Goal: Task Accomplishment & Management: Complete application form

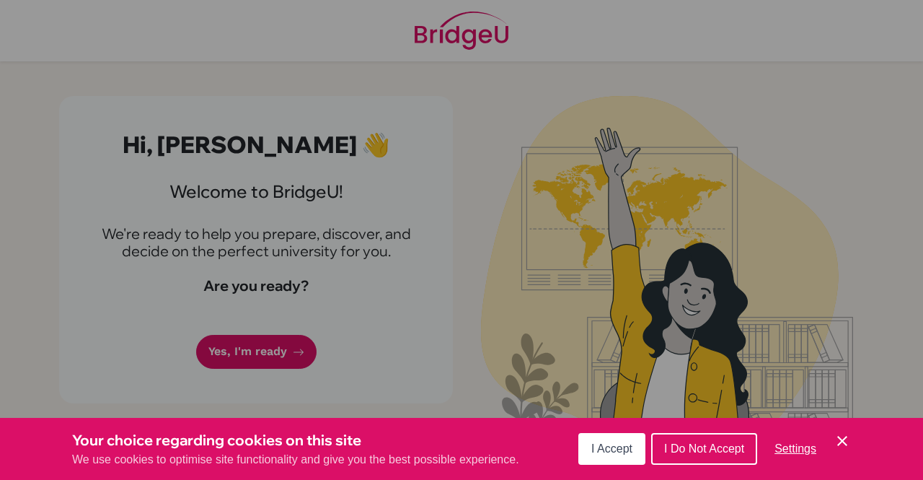
click at [274, 340] on div "Cookie Preferences" at bounding box center [461, 240] width 923 height 480
click at [281, 350] on div "Cookie Preferences" at bounding box center [461, 240] width 923 height 480
click at [263, 351] on div "Cookie Preferences" at bounding box center [461, 240] width 923 height 480
click at [605, 446] on span "I Accept" at bounding box center [612, 448] width 41 height 12
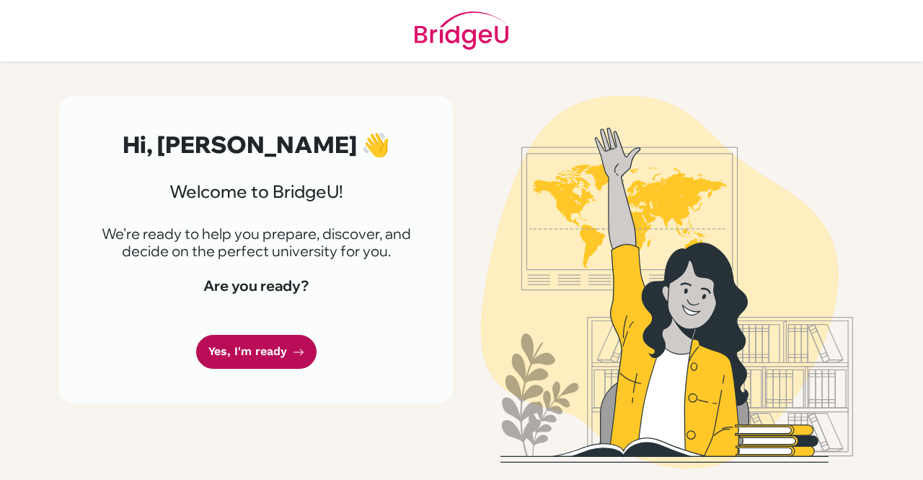
click at [271, 351] on link "Yes, I'm ready" at bounding box center [256, 352] width 120 height 34
click at [265, 356] on link "Yes, I'm ready" at bounding box center [256, 352] width 120 height 34
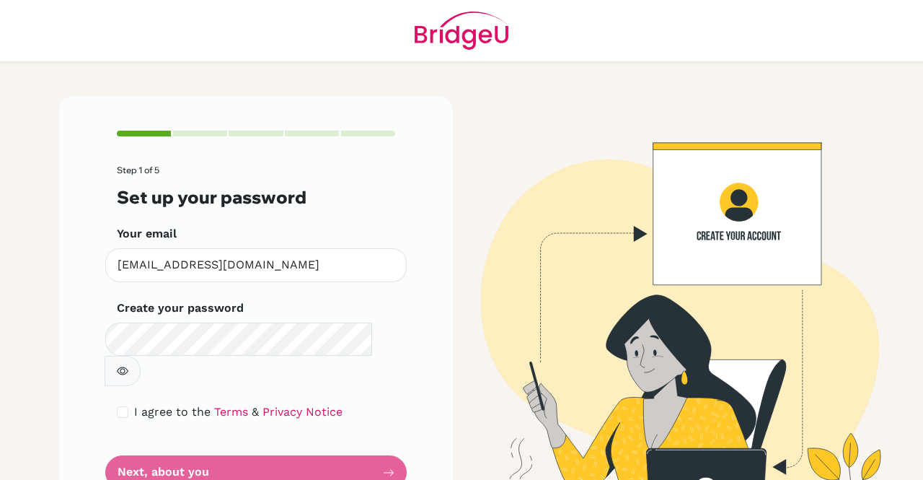
click at [141, 356] on button "button" at bounding box center [123, 371] width 36 height 30
click at [286, 427] on form "Step 1 of 5 Set up your password Your email diab250265@diabstudents.com Invalid…" at bounding box center [256, 327] width 278 height 324
click at [291, 447] on form "Step 1 of 5 Set up your password Your email diab250265@diabstudents.com Invalid…" at bounding box center [256, 327] width 278 height 324
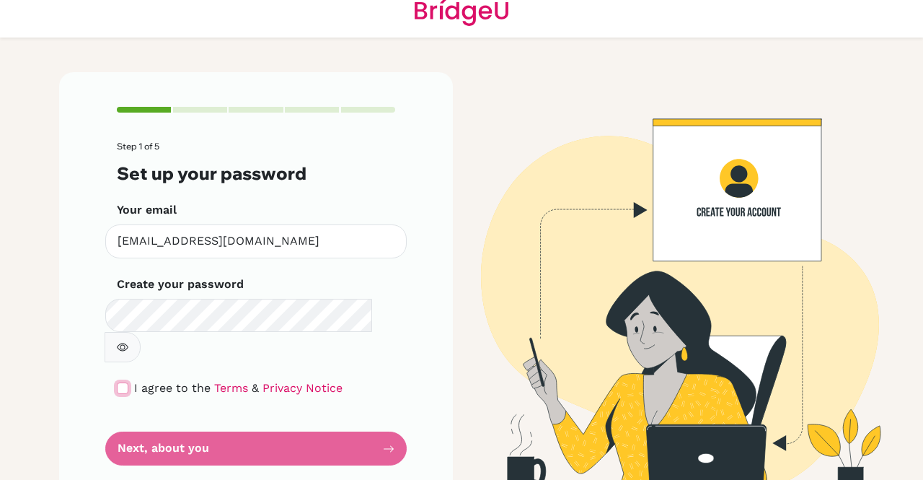
click at [117, 382] on input "checkbox" at bounding box center [123, 388] width 12 height 12
checkbox input "true"
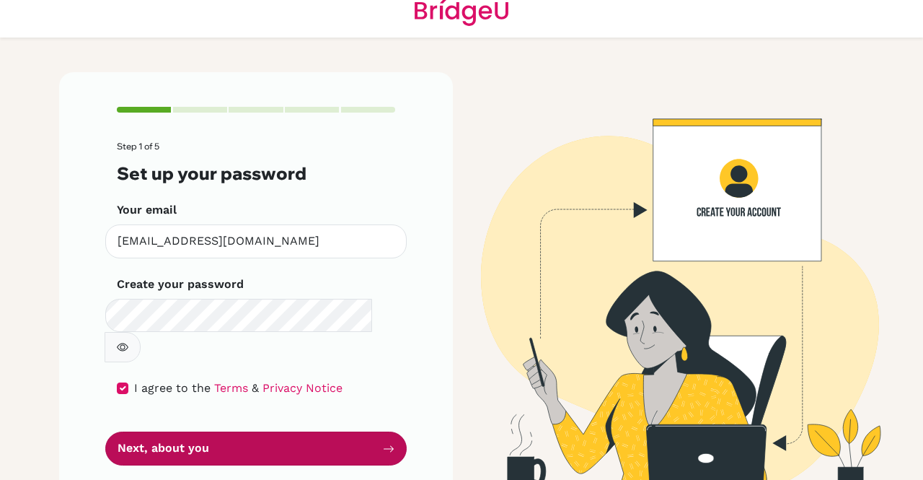
click at [227, 431] on button "Next, about you" at bounding box center [256, 448] width 302 height 34
